Goal: Task Accomplishment & Management: Manage account settings

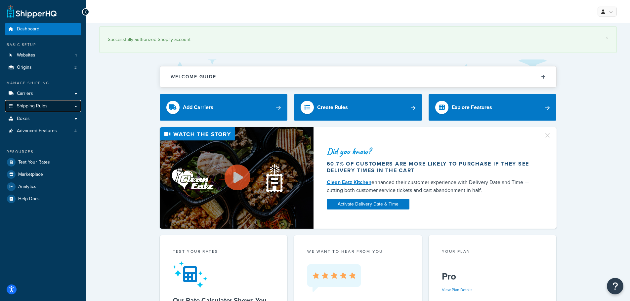
click at [52, 109] on link "Shipping Rules" at bounding box center [43, 106] width 76 height 12
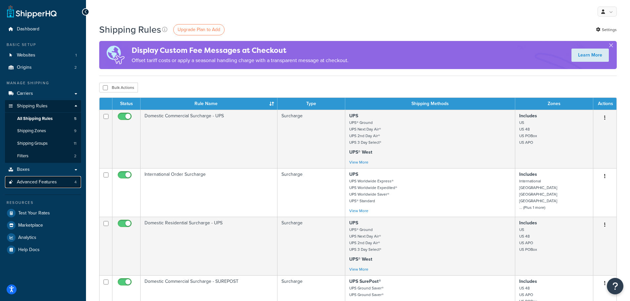
click at [64, 186] on link "Advanced Features 4" at bounding box center [43, 182] width 76 height 12
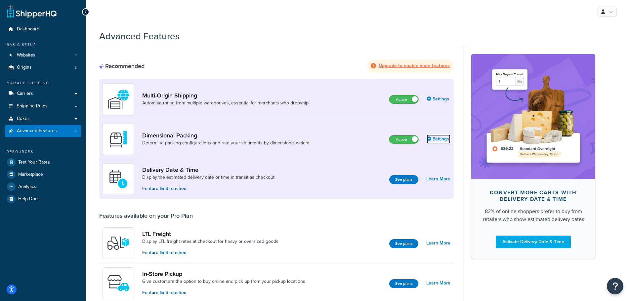
click at [433, 138] on link "Settings" at bounding box center [439, 139] width 24 height 9
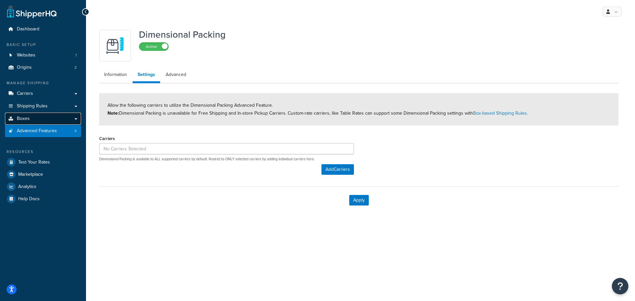
click at [61, 118] on link "Boxes" at bounding box center [43, 119] width 76 height 12
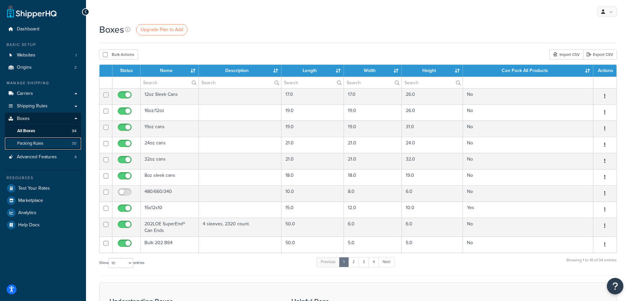
click at [59, 144] on link "Packing Rules 30" at bounding box center [43, 144] width 76 height 12
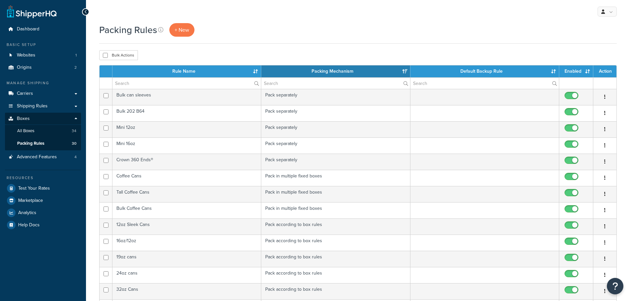
select select "15"
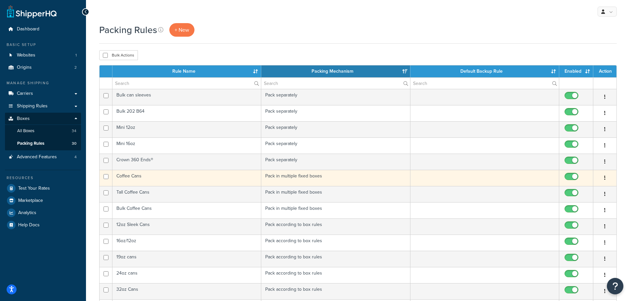
click at [290, 176] on td "Pack in multiple fixed boxes" at bounding box center [335, 178] width 149 height 16
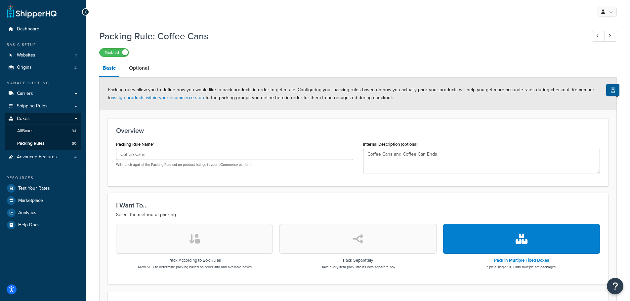
click at [109, 68] on link "Basic" at bounding box center [109, 68] width 20 height 17
click at [87, 14] on div at bounding box center [85, 11] width 7 height 7
click at [56, 144] on link "Packing Rules 30" at bounding box center [43, 144] width 76 height 12
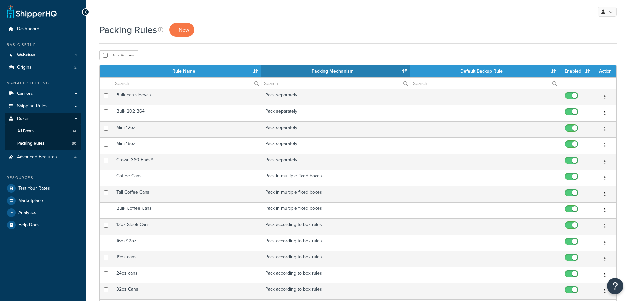
select select "15"
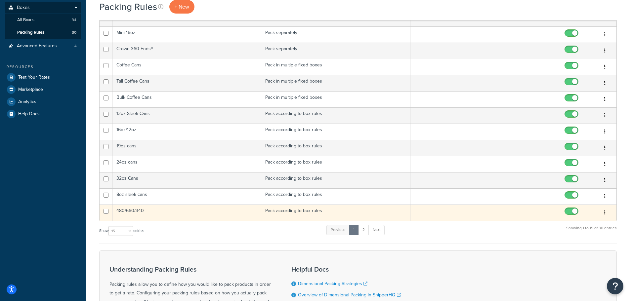
scroll to position [99, 0]
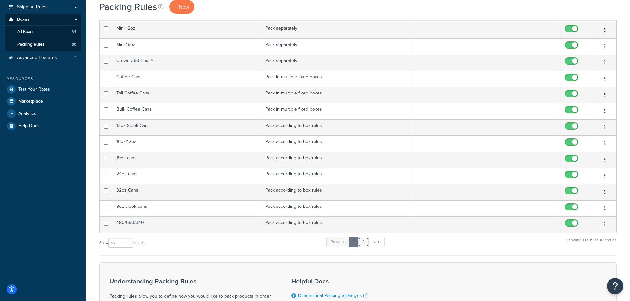
click at [366, 240] on link "2" at bounding box center [363, 242] width 11 height 10
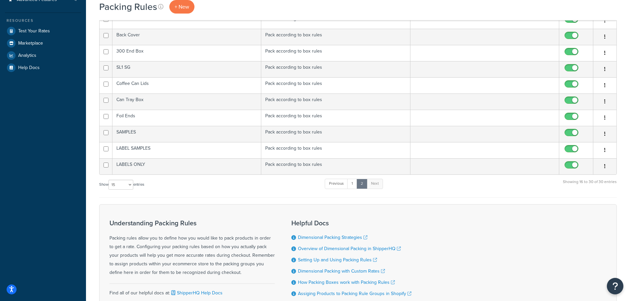
scroll to position [165, 0]
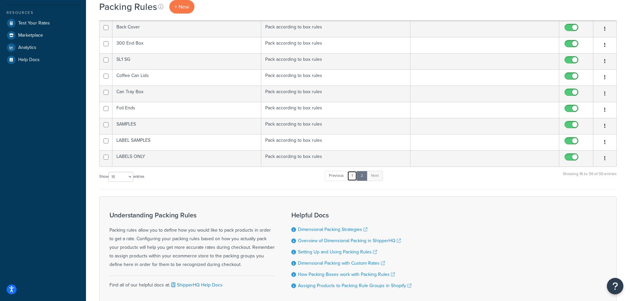
click at [354, 177] on link "1" at bounding box center [352, 176] width 10 height 10
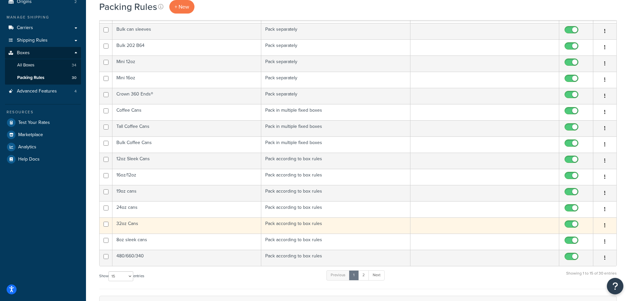
scroll to position [66, 0]
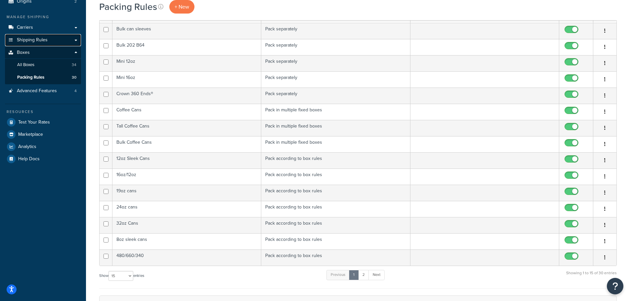
click at [54, 38] on link "Shipping Rules" at bounding box center [43, 40] width 76 height 12
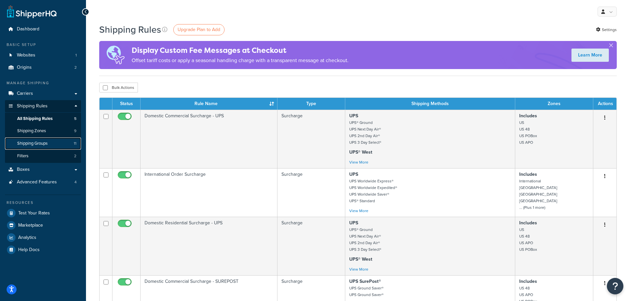
click at [50, 142] on link "Shipping Groups 11" at bounding box center [43, 144] width 76 height 12
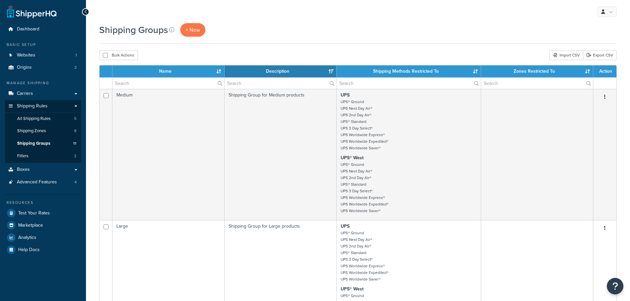
select select "15"
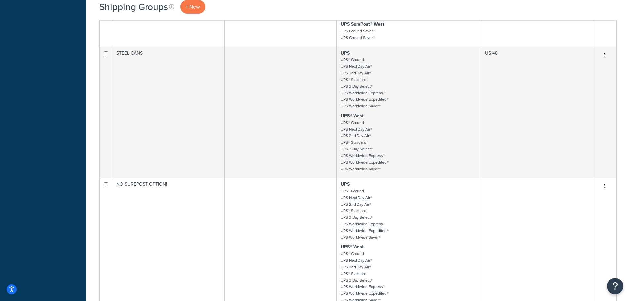
scroll to position [661, 0]
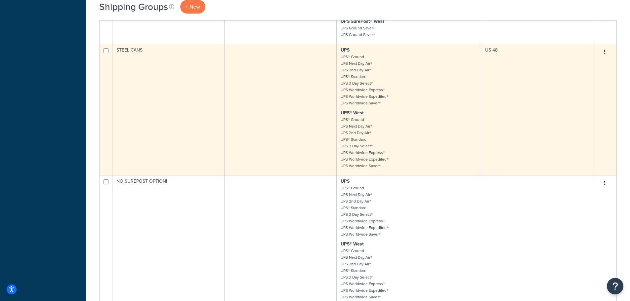
click at [292, 106] on td at bounding box center [281, 109] width 112 height 131
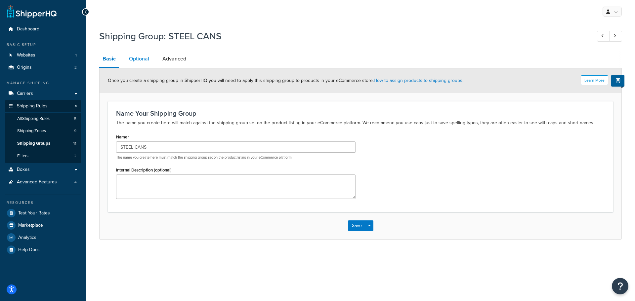
click at [142, 58] on link "Optional" at bounding box center [139, 59] width 27 height 16
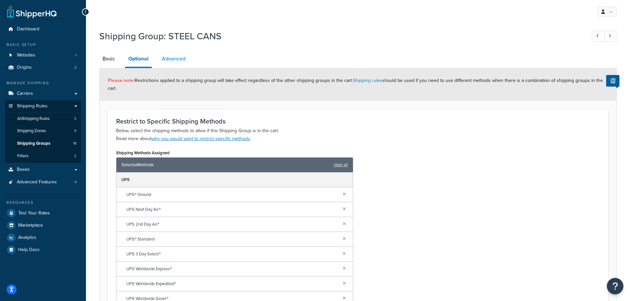
click at [181, 59] on link "Advanced" at bounding box center [173, 59] width 30 height 16
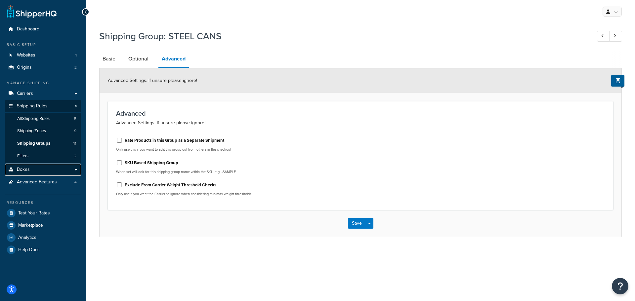
click at [42, 170] on link "Boxes" at bounding box center [43, 170] width 76 height 12
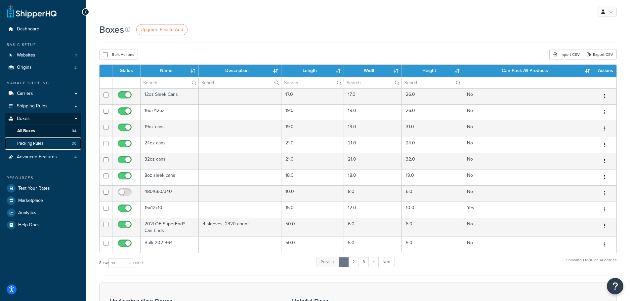
click at [53, 145] on link "Packing Rules 30" at bounding box center [43, 144] width 76 height 12
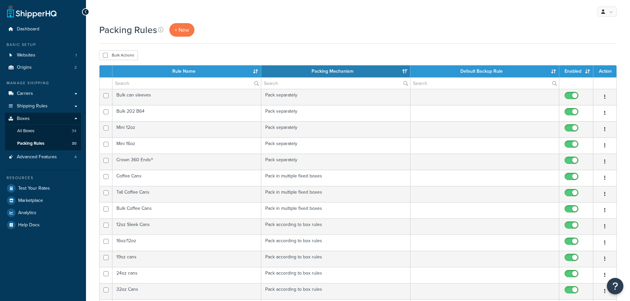
select select "15"
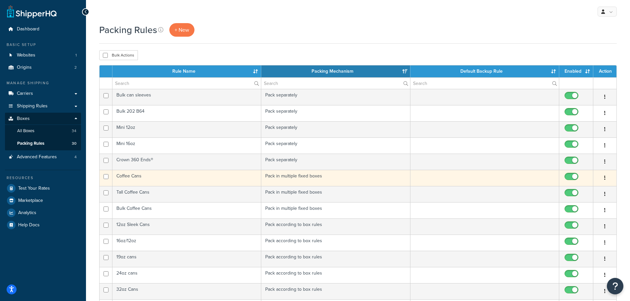
click at [174, 175] on td "Coffee Cans" at bounding box center [186, 178] width 149 height 16
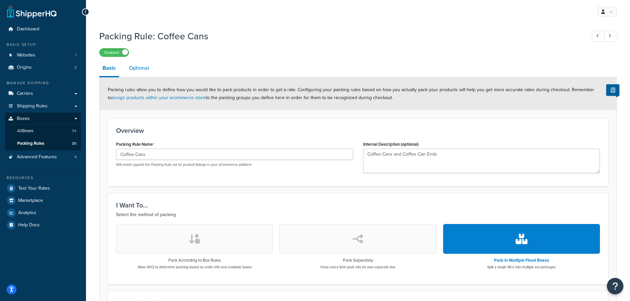
click at [144, 68] on link "Optional" at bounding box center [139, 68] width 27 height 16
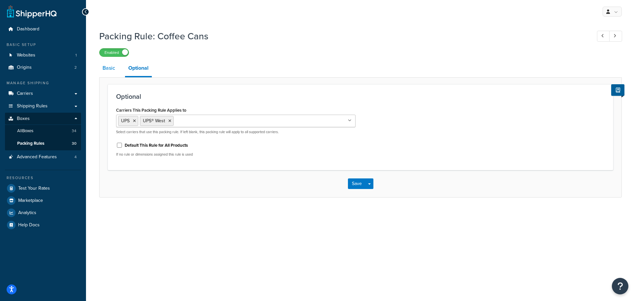
click at [111, 68] on link "Basic" at bounding box center [108, 68] width 19 height 16
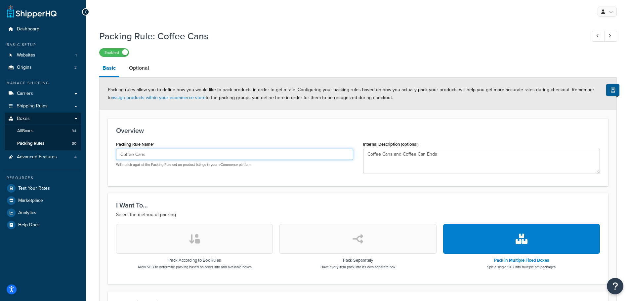
drag, startPoint x: 155, startPoint y: 156, endPoint x: 100, endPoint y: 153, distance: 55.3
click at [100, 153] on form "Packing rules allow you to define how you would like to pack products in order …" at bounding box center [358, 254] width 517 height 352
click at [139, 67] on link "Optional" at bounding box center [139, 68] width 27 height 16
